Goal: Check status: Check status

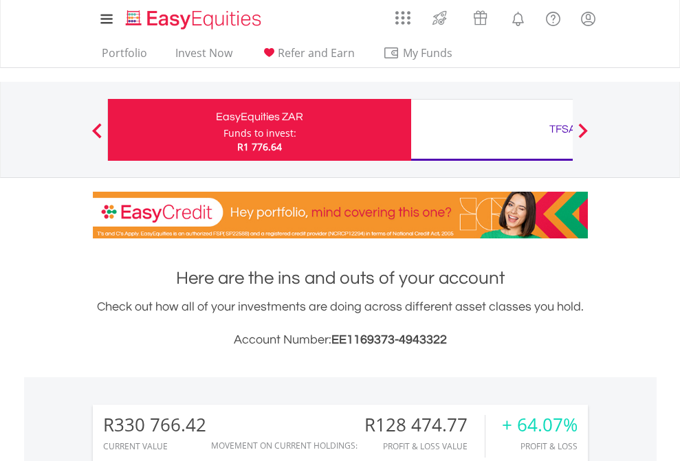
scroll to position [132, 216]
click at [223, 130] on div "Funds to invest:" at bounding box center [259, 134] width 73 height 14
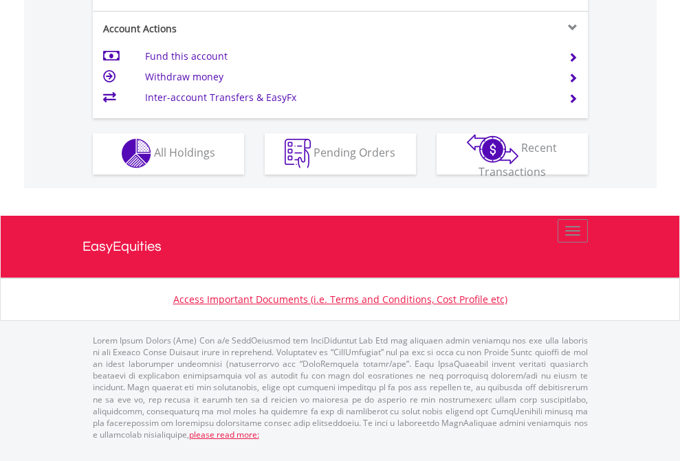
scroll to position [1286, 0]
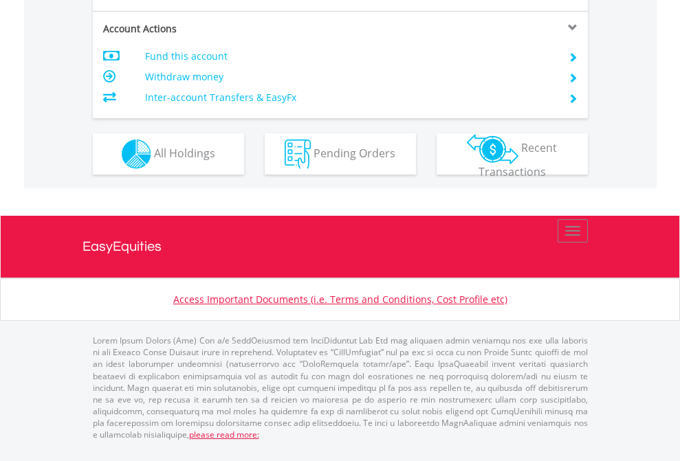
scroll to position [1318, 0]
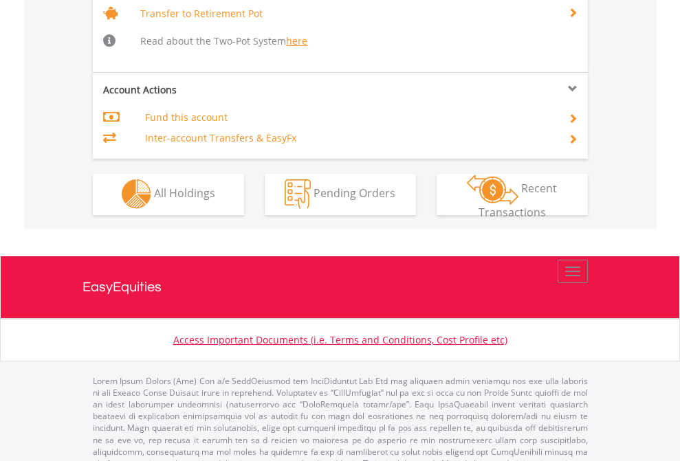
scroll to position [1366, 0]
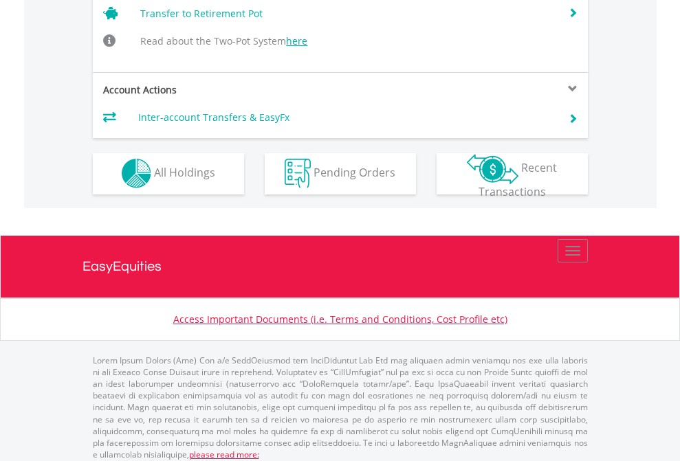
scroll to position [1346, 0]
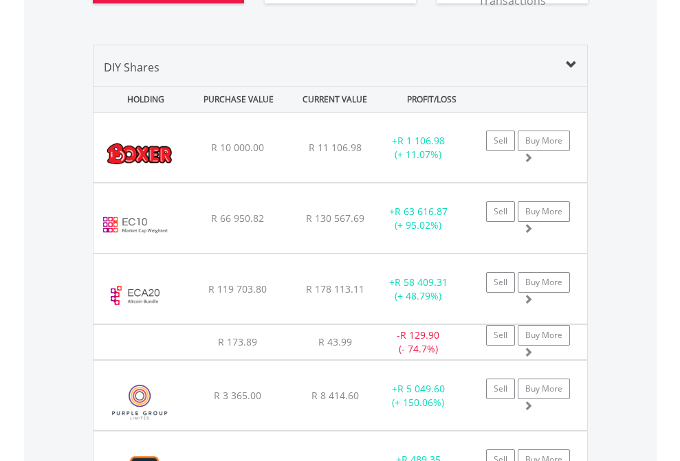
scroll to position [1612, 0]
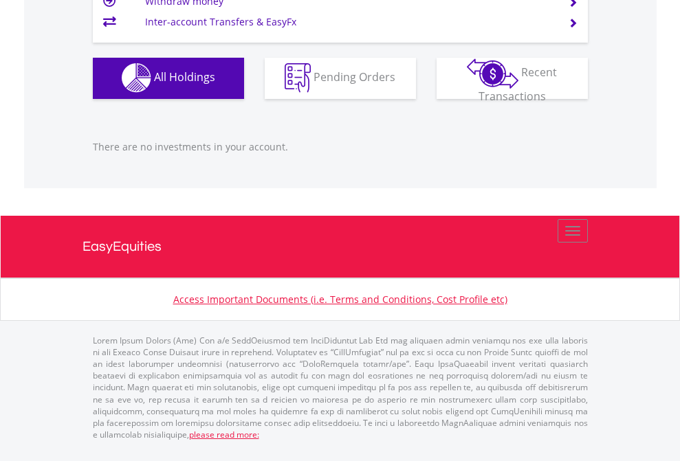
scroll to position [132, 216]
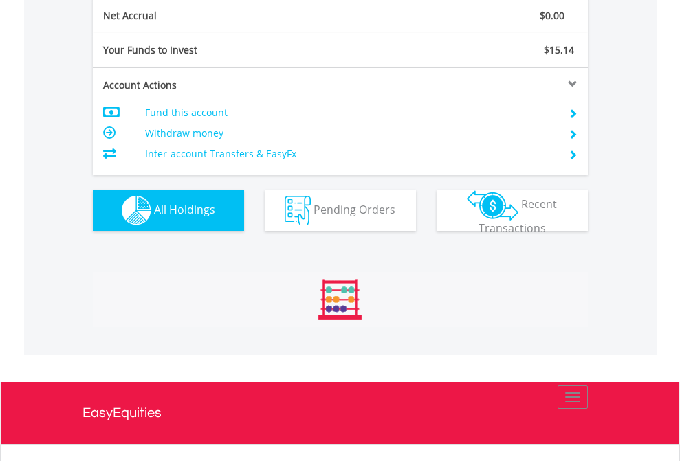
scroll to position [132, 216]
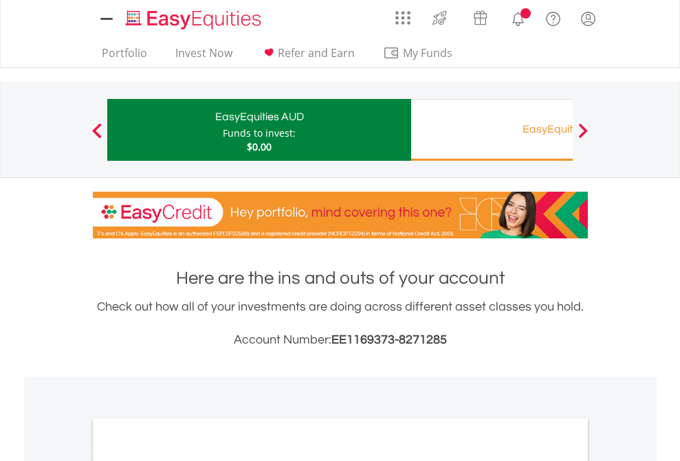
scroll to position [827, 0]
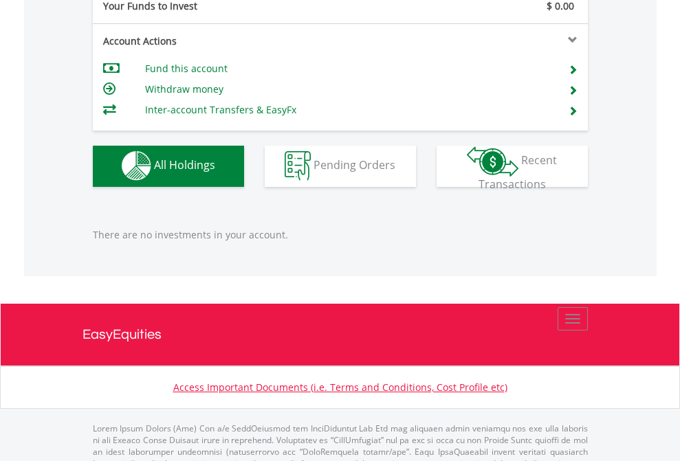
scroll to position [1362, 0]
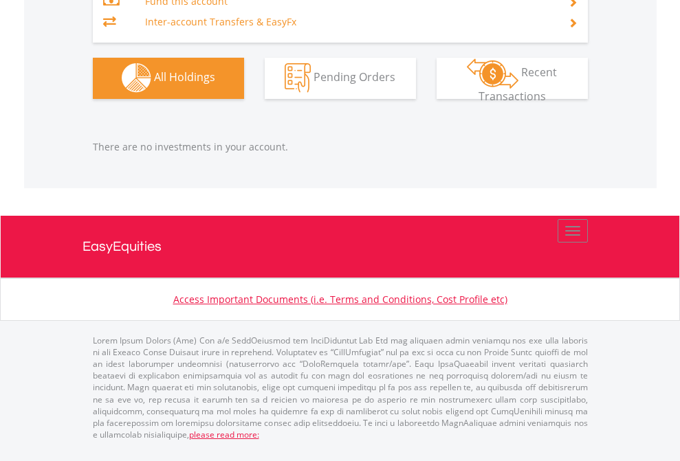
scroll to position [132, 216]
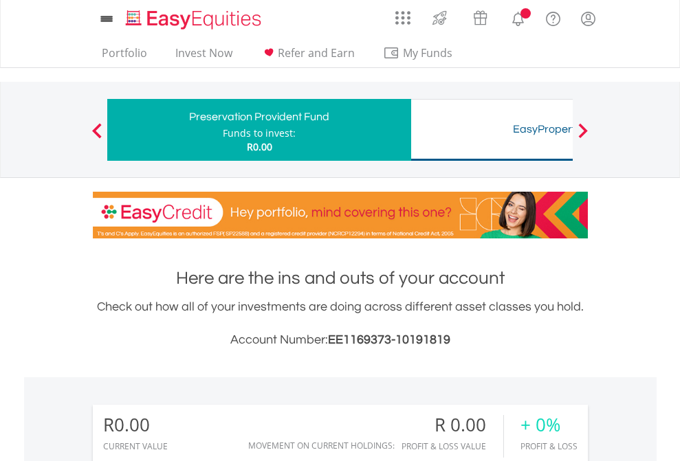
scroll to position [1022, 0]
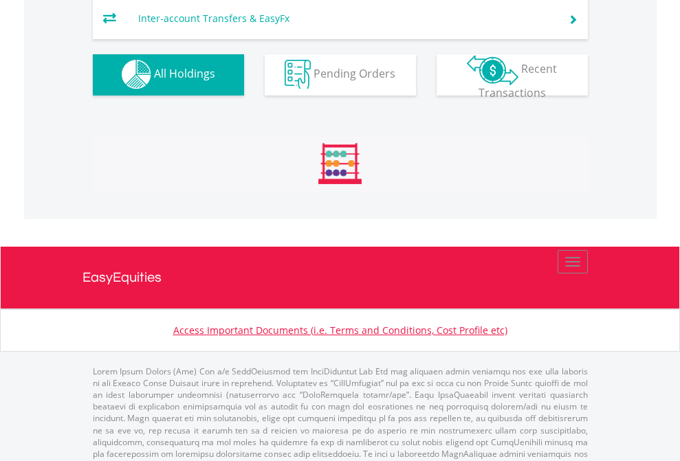
scroll to position [1421, 0]
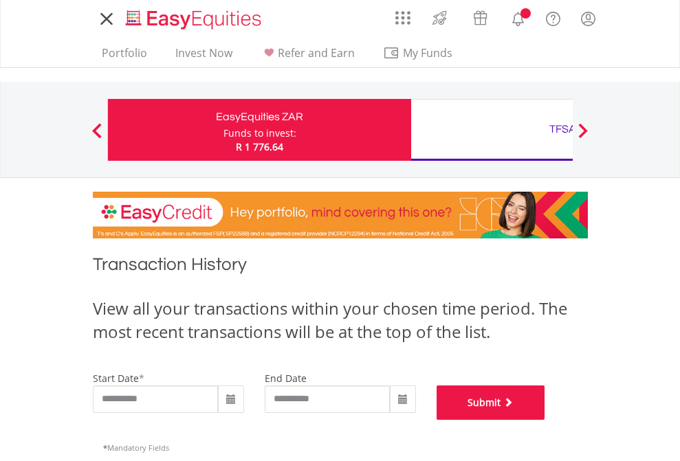
click at [545, 420] on button "Submit" at bounding box center [491, 403] width 109 height 34
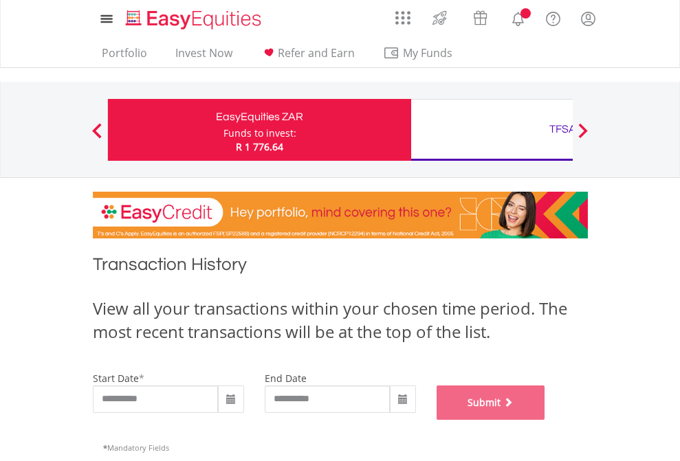
scroll to position [558, 0]
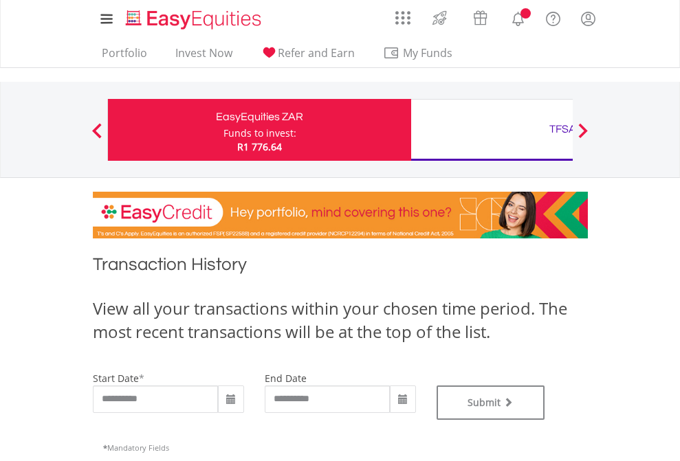
click at [492, 130] on div "TFSA" at bounding box center [562, 129] width 287 height 19
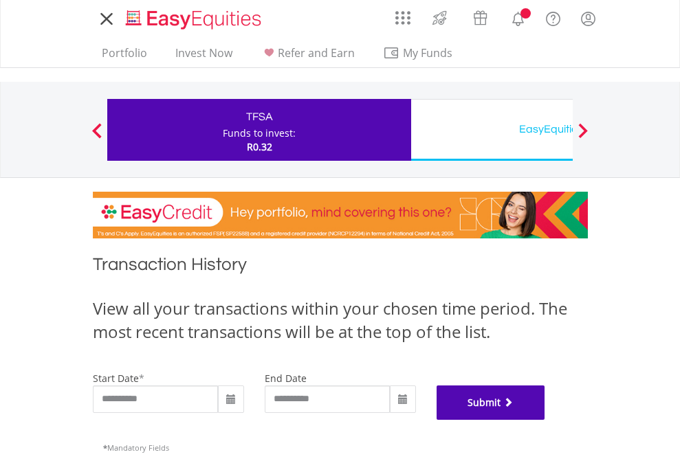
click at [545, 420] on button "Submit" at bounding box center [491, 403] width 109 height 34
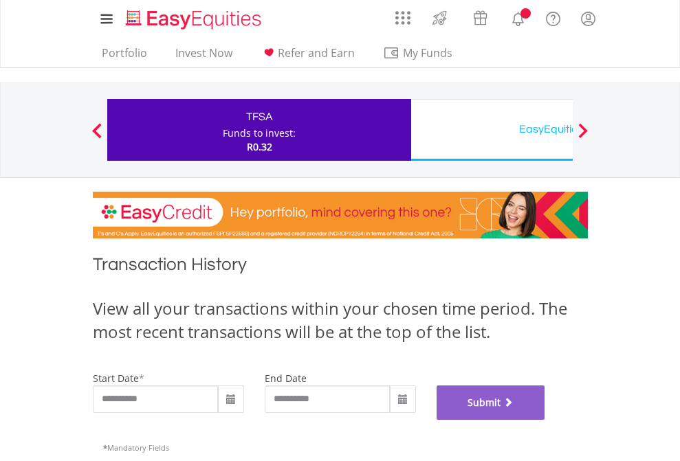
scroll to position [558, 0]
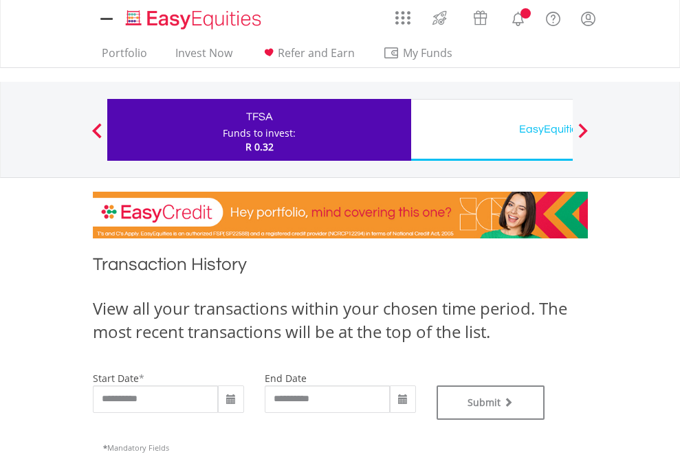
click at [492, 130] on div "EasyEquities USD" at bounding box center [562, 129] width 287 height 19
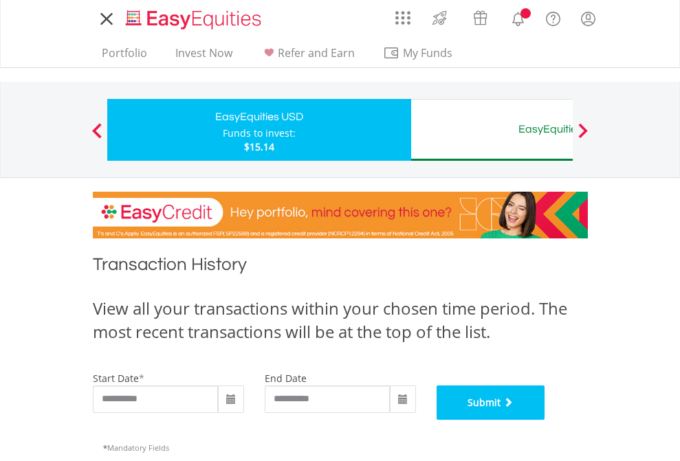
click at [545, 420] on button "Submit" at bounding box center [491, 403] width 109 height 34
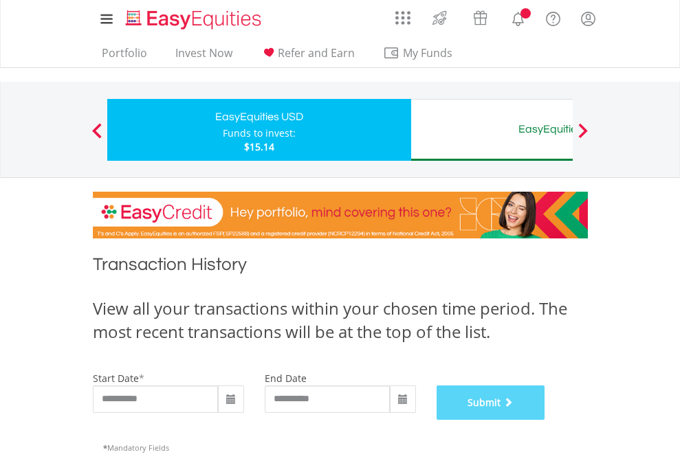
scroll to position [558, 0]
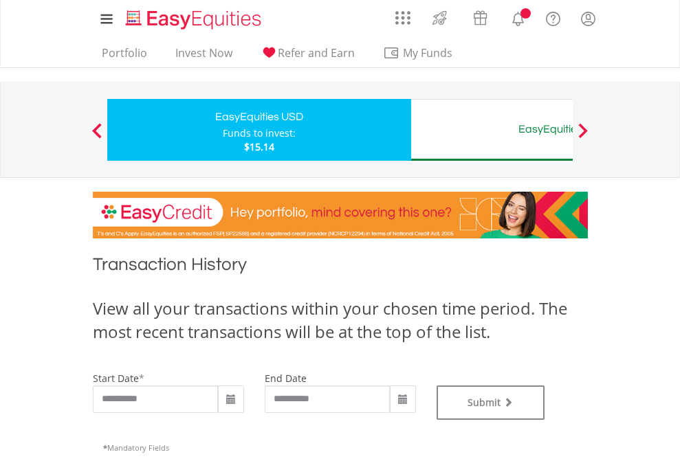
click at [492, 130] on div "EasyEquities AUD" at bounding box center [562, 129] width 287 height 19
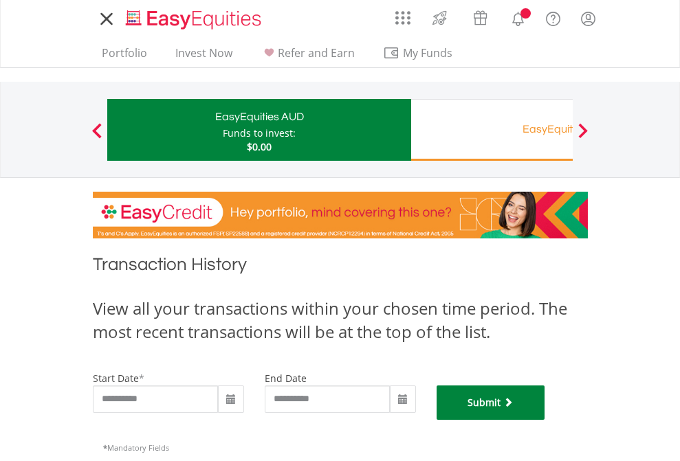
click at [545, 420] on button "Submit" at bounding box center [491, 403] width 109 height 34
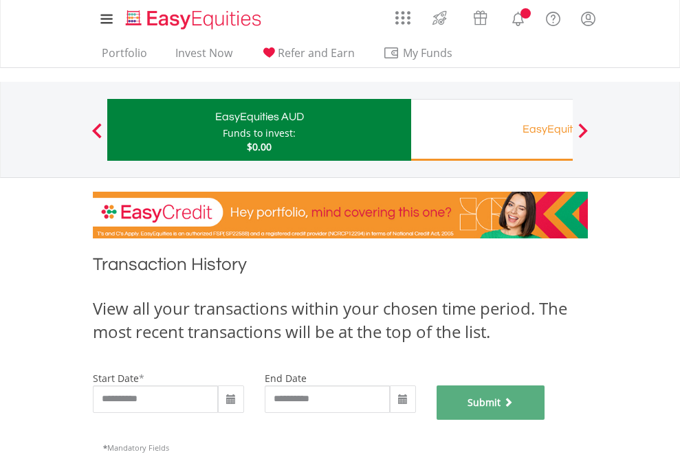
scroll to position [558, 0]
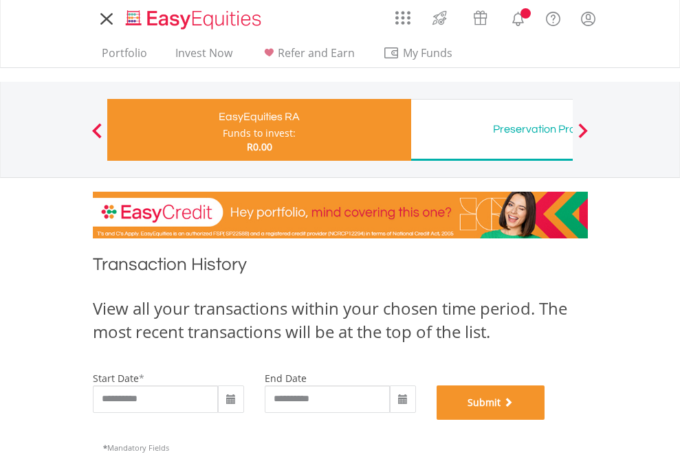
click at [545, 420] on button "Submit" at bounding box center [491, 403] width 109 height 34
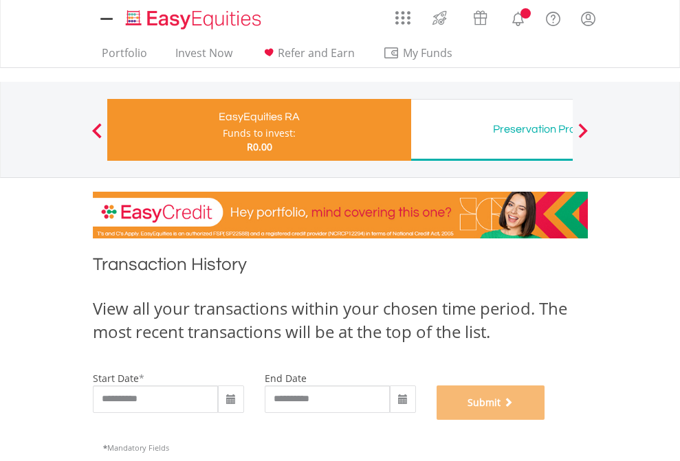
scroll to position [558, 0]
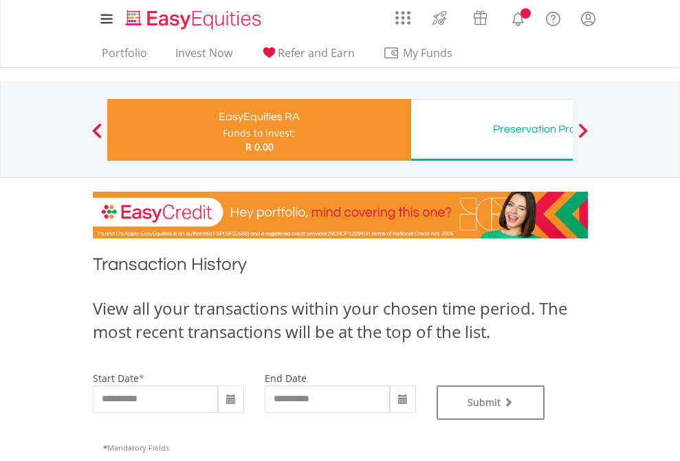
click at [492, 130] on div "Preservation Provident Fund" at bounding box center [562, 129] width 287 height 19
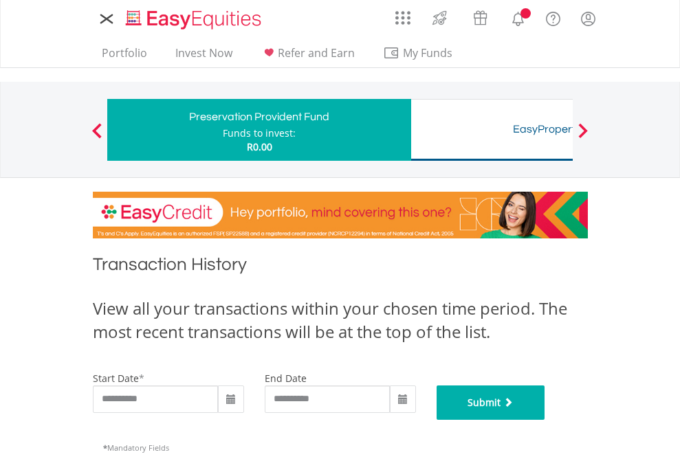
click at [545, 420] on button "Submit" at bounding box center [491, 403] width 109 height 34
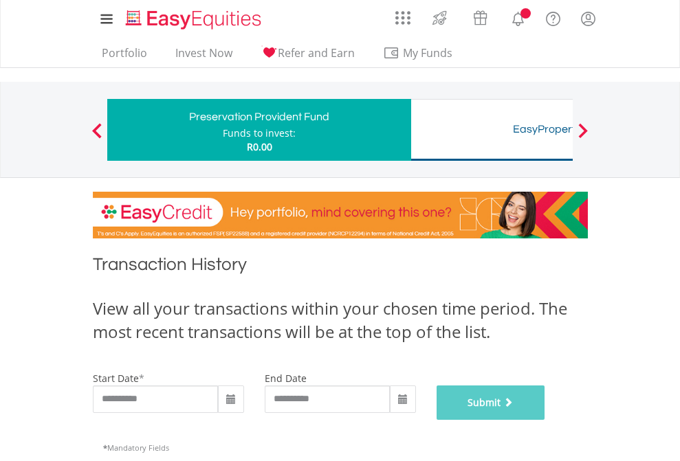
scroll to position [558, 0]
